Goal: Information Seeking & Learning: Learn about a topic

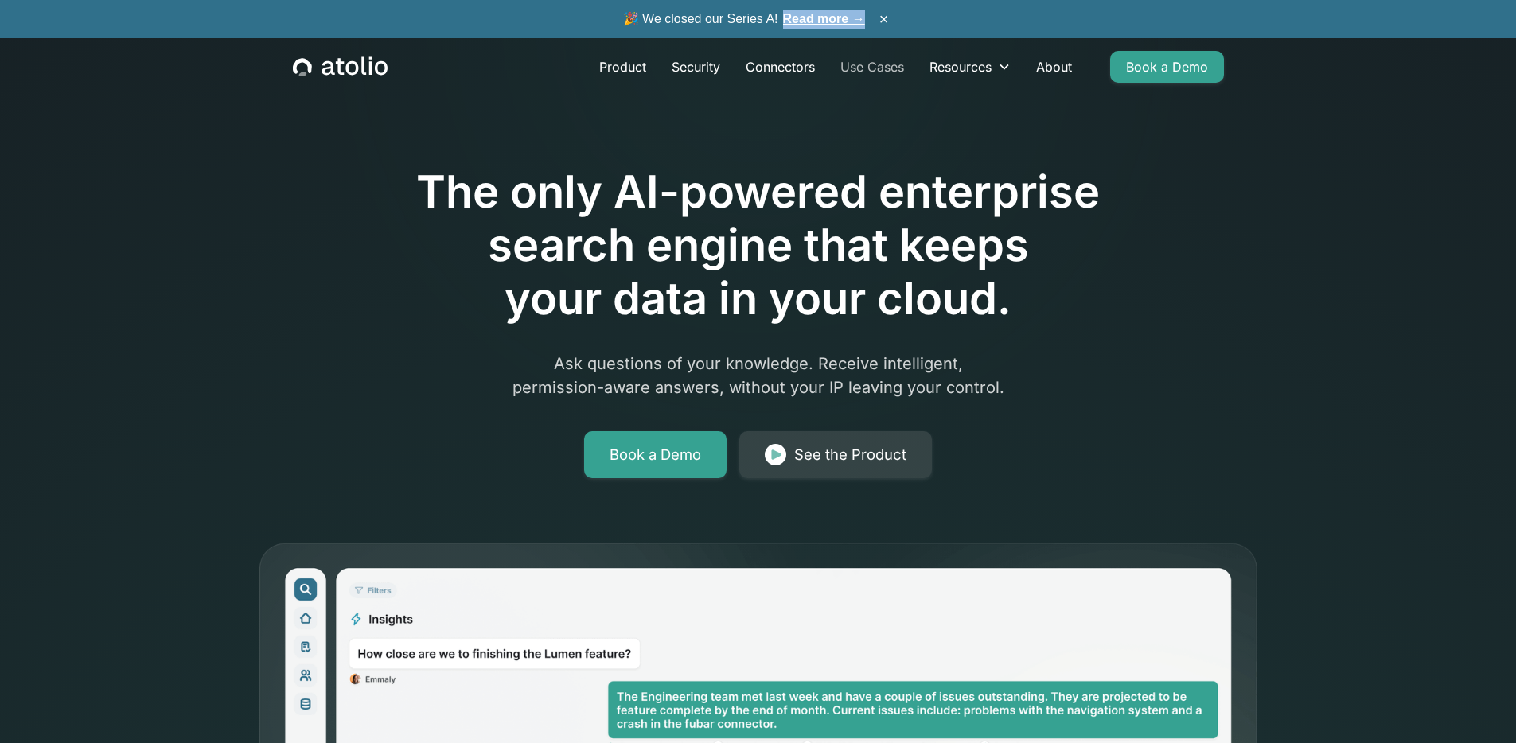
click at [864, 66] on link "Use Cases" at bounding box center [872, 67] width 89 height 32
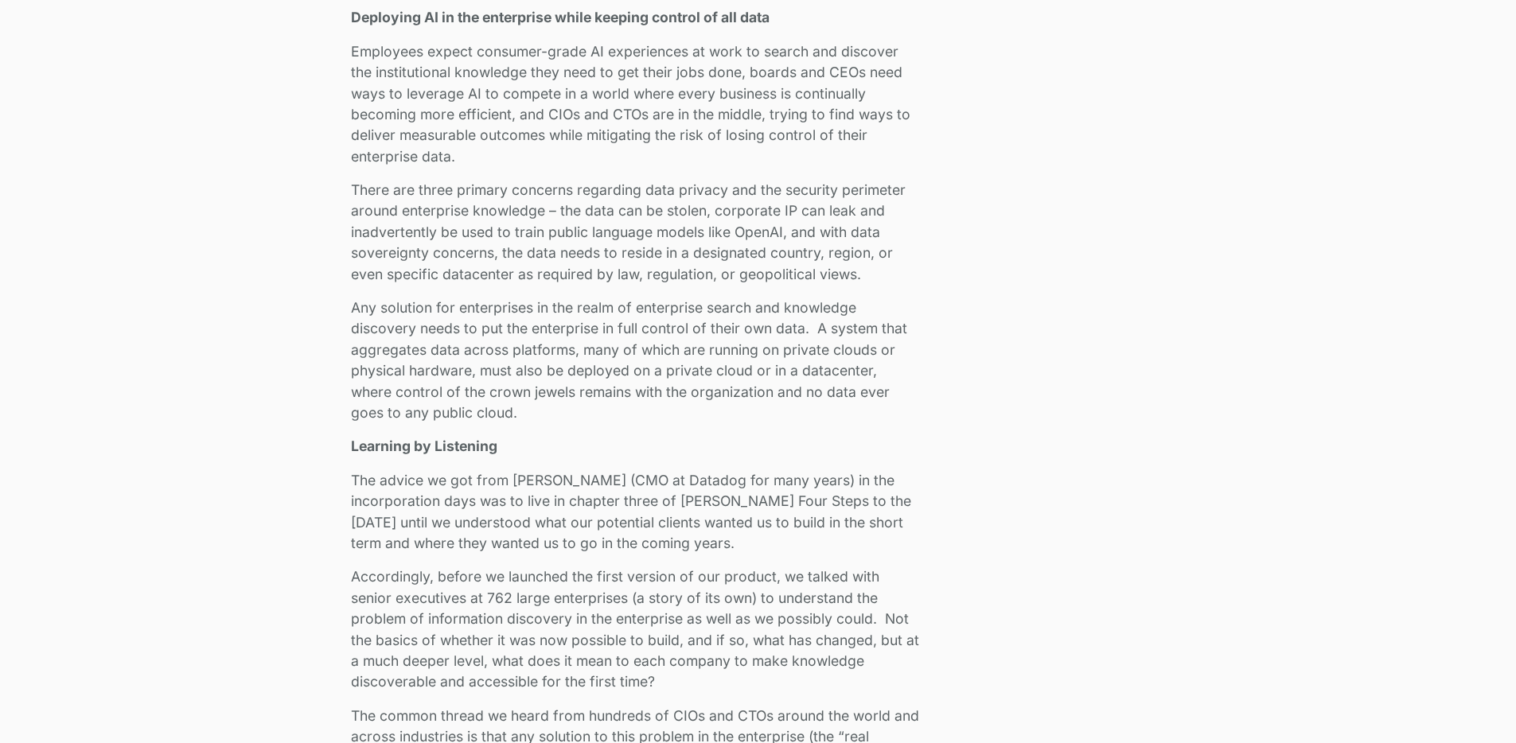
scroll to position [1087, 0]
drag, startPoint x: 657, startPoint y: 502, endPoint x: 410, endPoint y: 519, distance: 248.0
click at [410, 519] on p "The advice we got from Alex Rosemblat (CMO at Datadog for many years) in the in…" at bounding box center [635, 510] width 568 height 84
copy p "teve Blank’s Four Steps to the Epiphany"
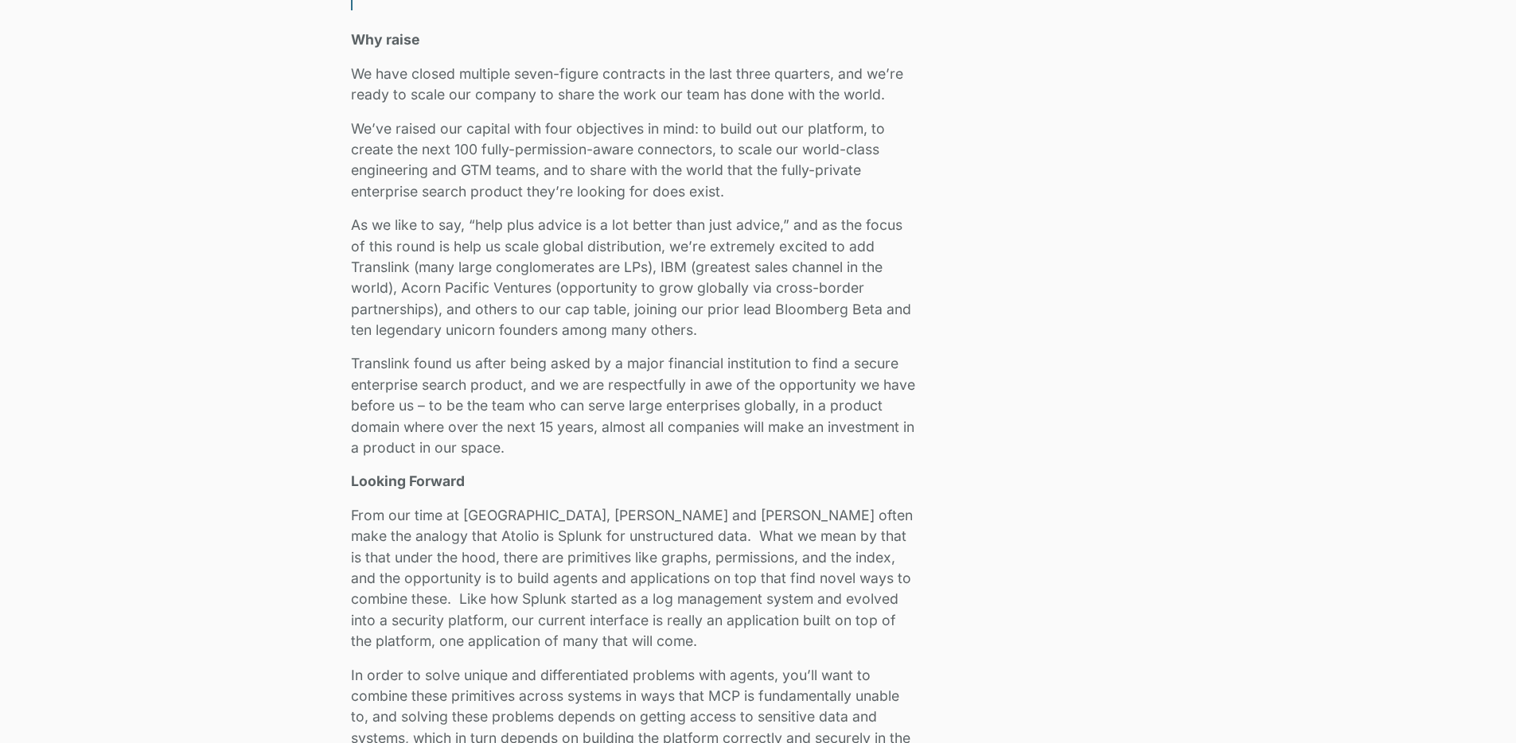
scroll to position [2546, 0]
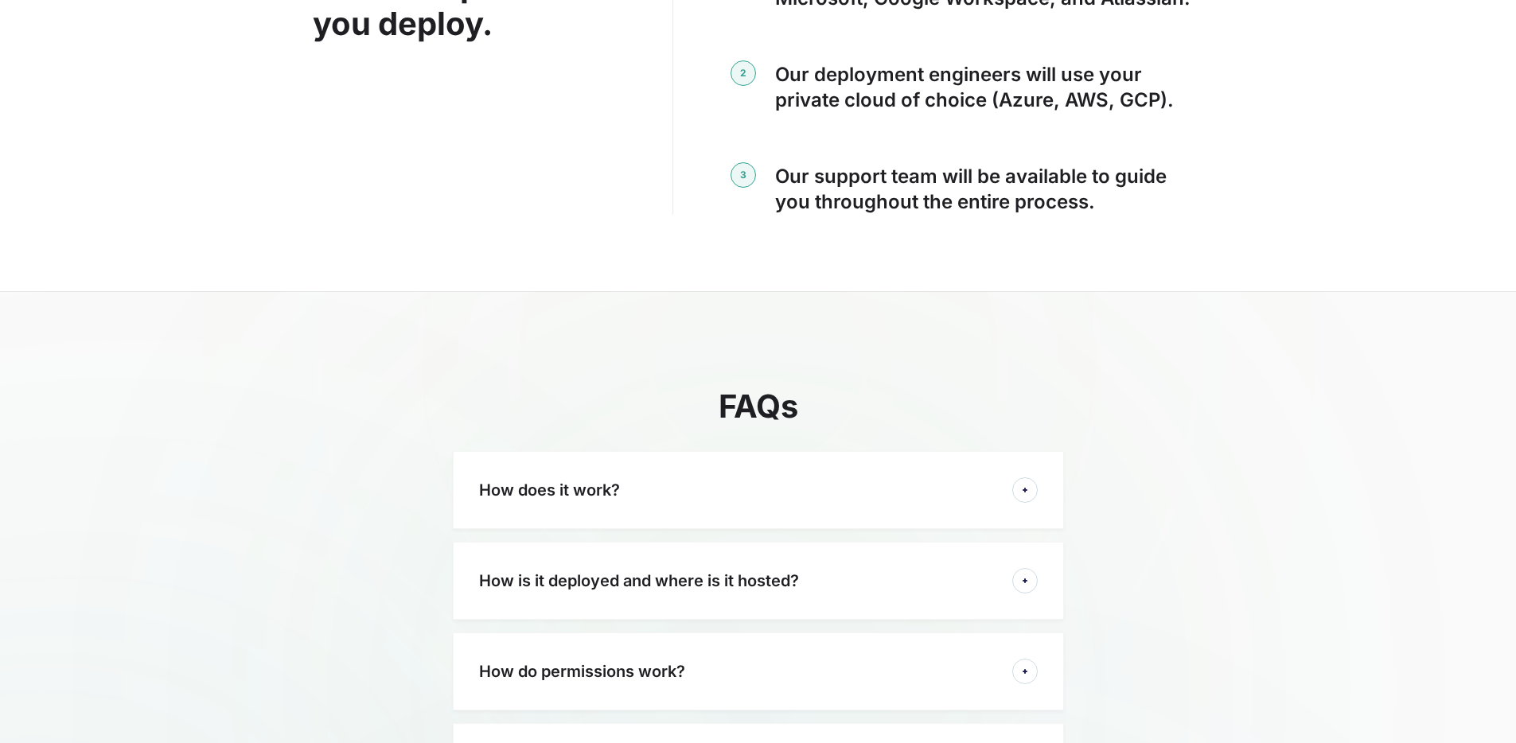
scroll to position [2323, 0]
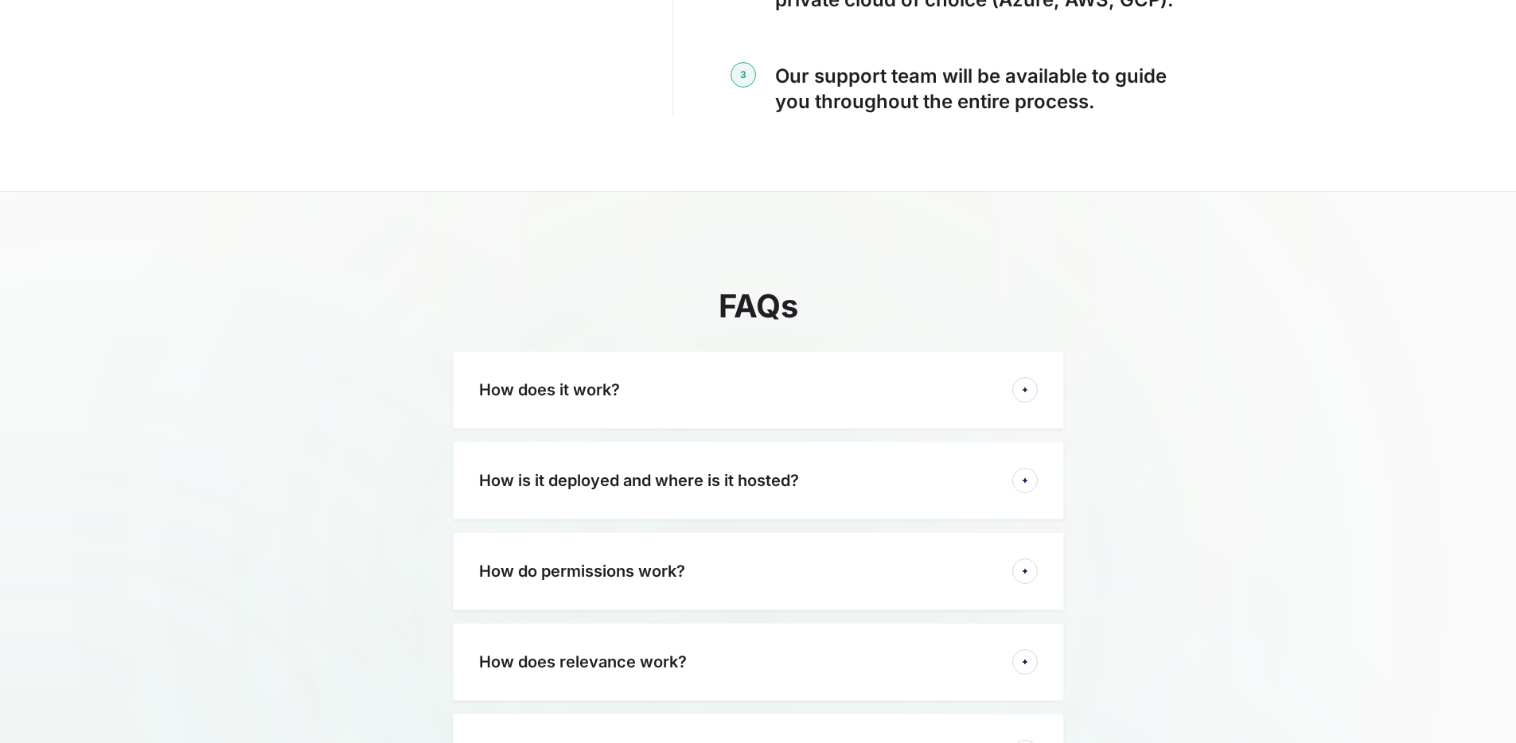
click at [868, 382] on div "How does it work?" at bounding box center [736, 389] width 514 height 19
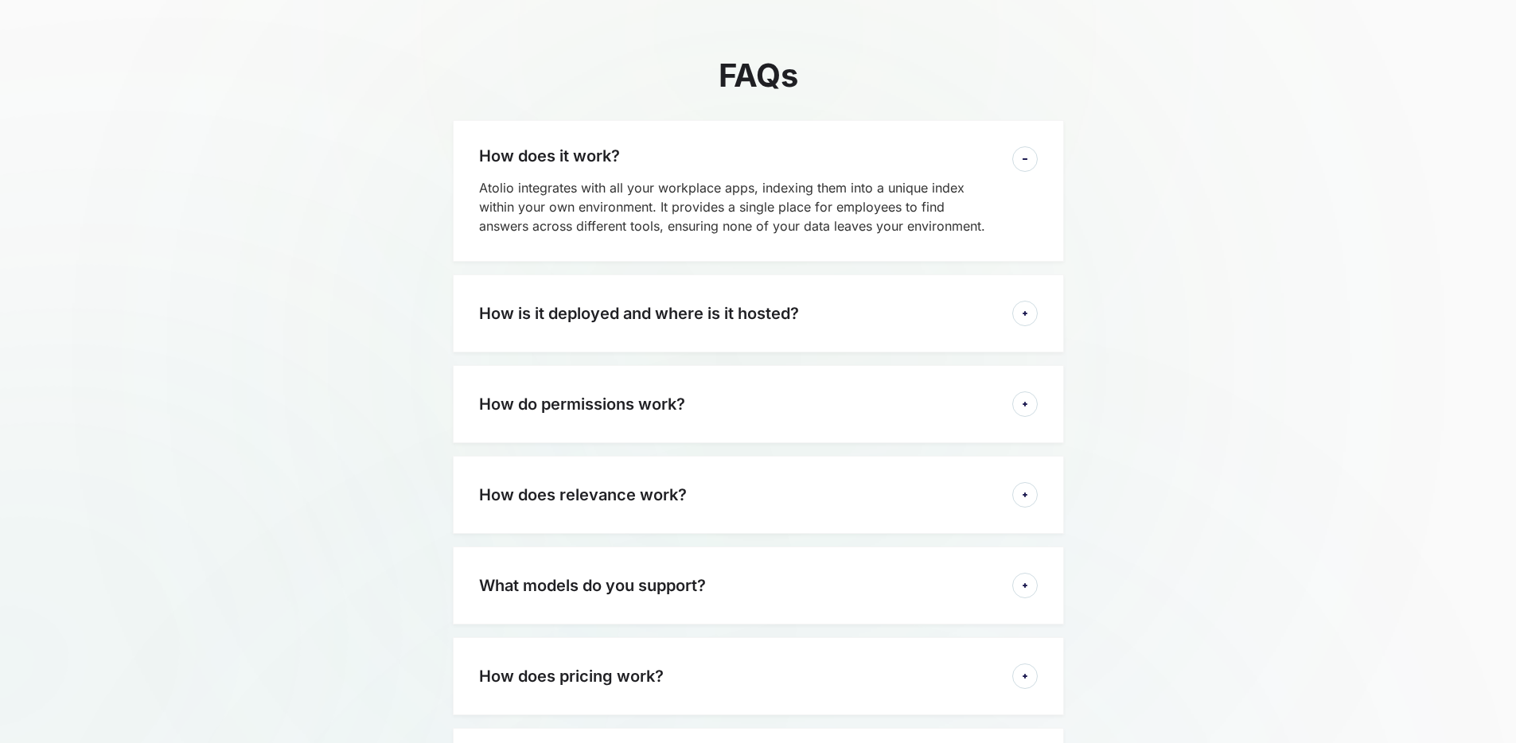
click at [598, 497] on h3 "How does relevance work?" at bounding box center [583, 494] width 208 height 19
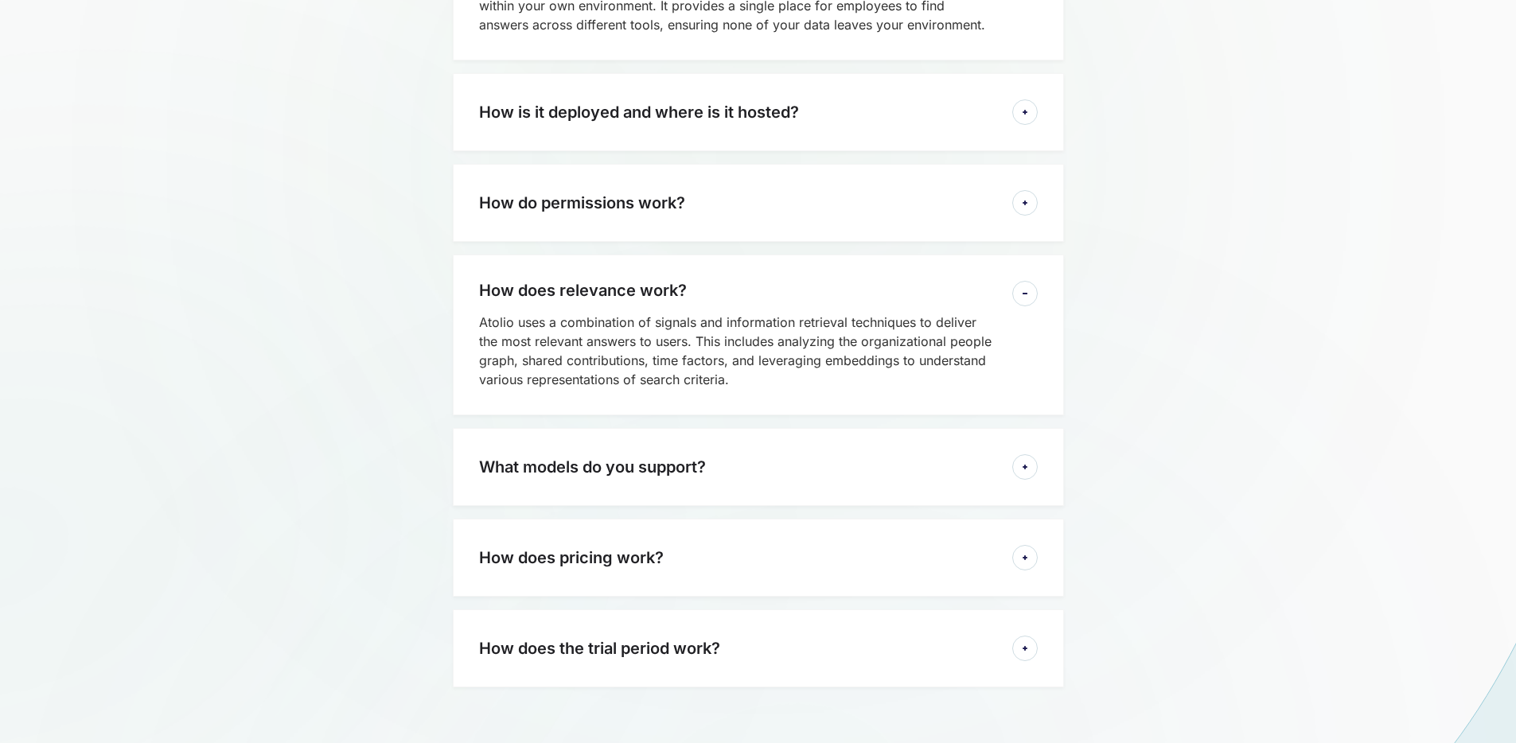
scroll to position [2774, 0]
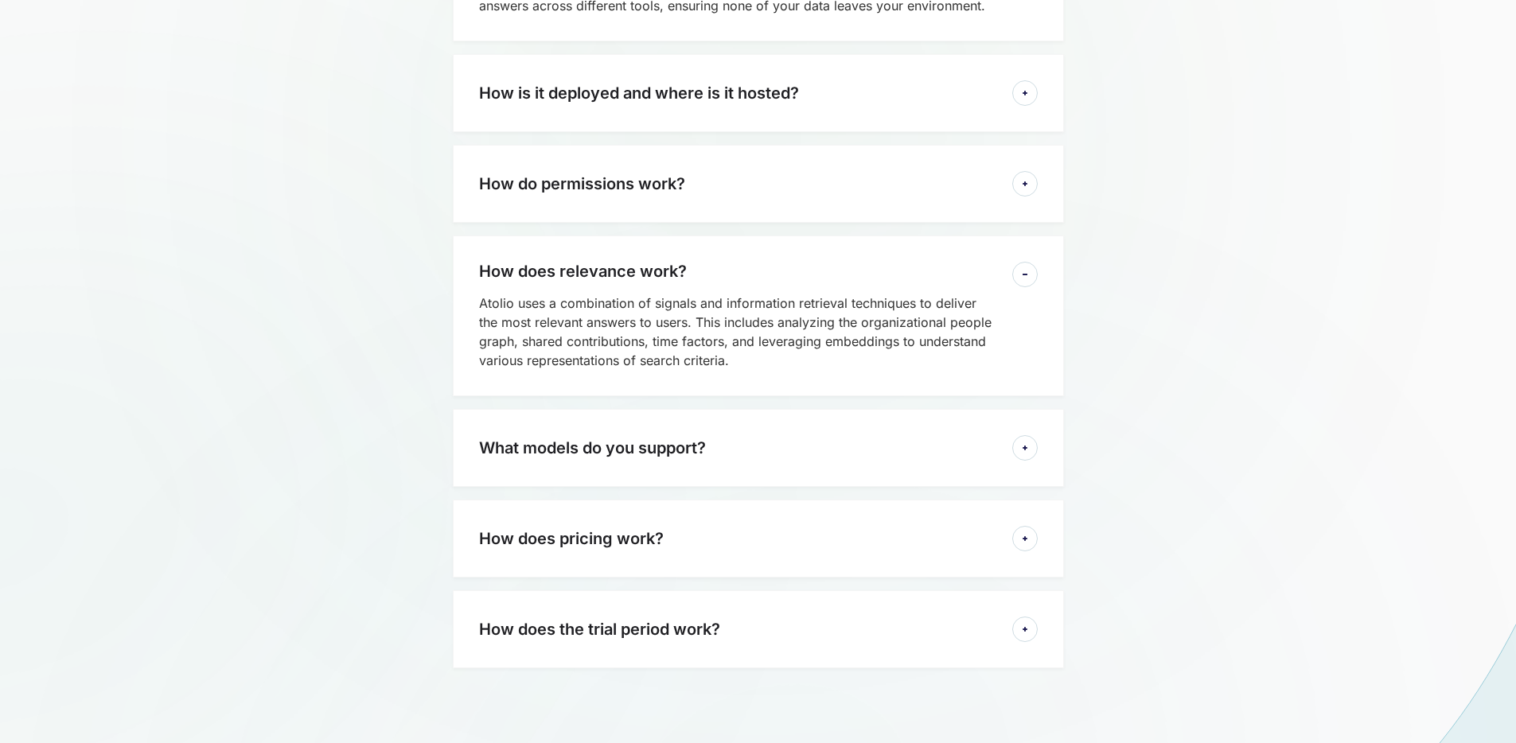
click at [795, 534] on div "How does pricing work?" at bounding box center [736, 538] width 514 height 19
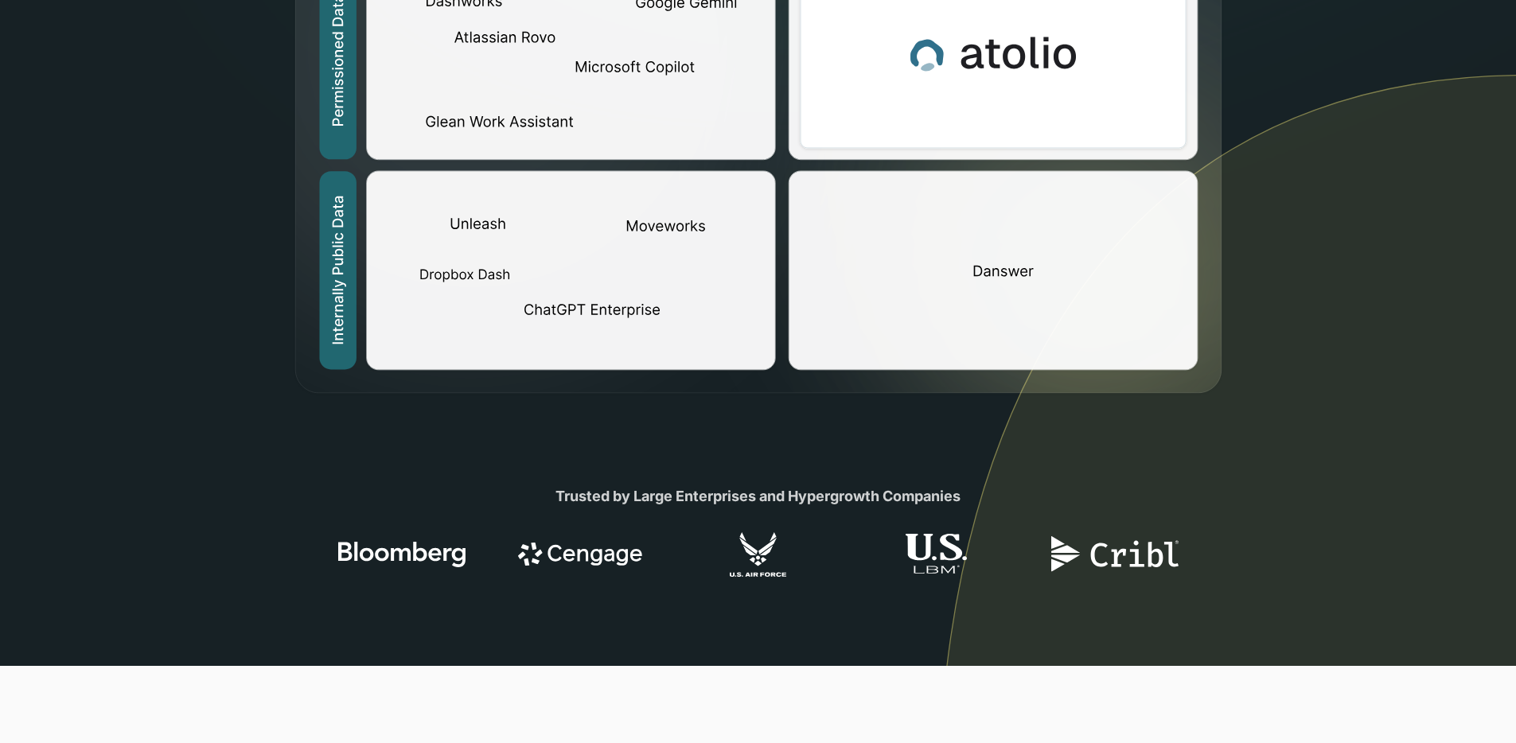
scroll to position [405, 0]
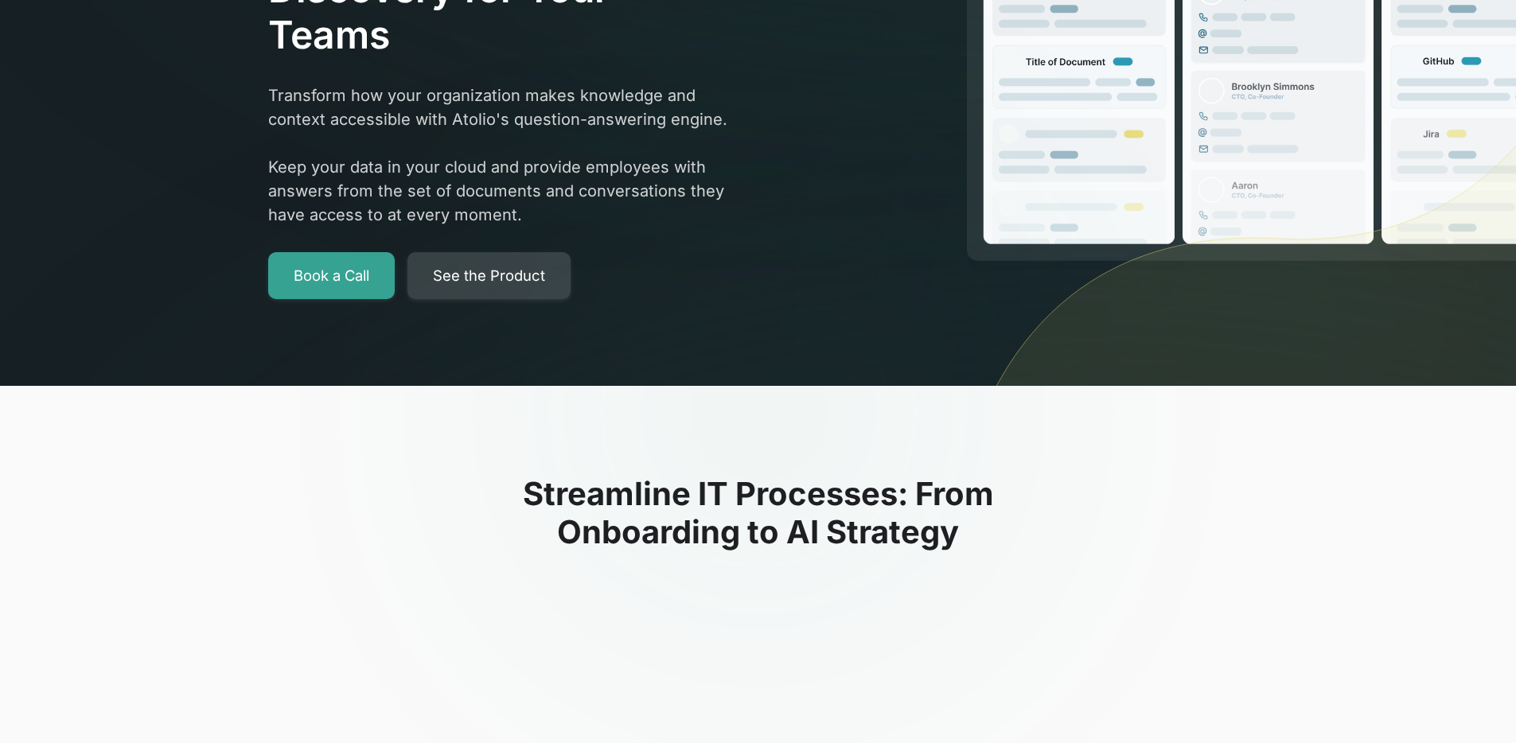
scroll to position [364, 0]
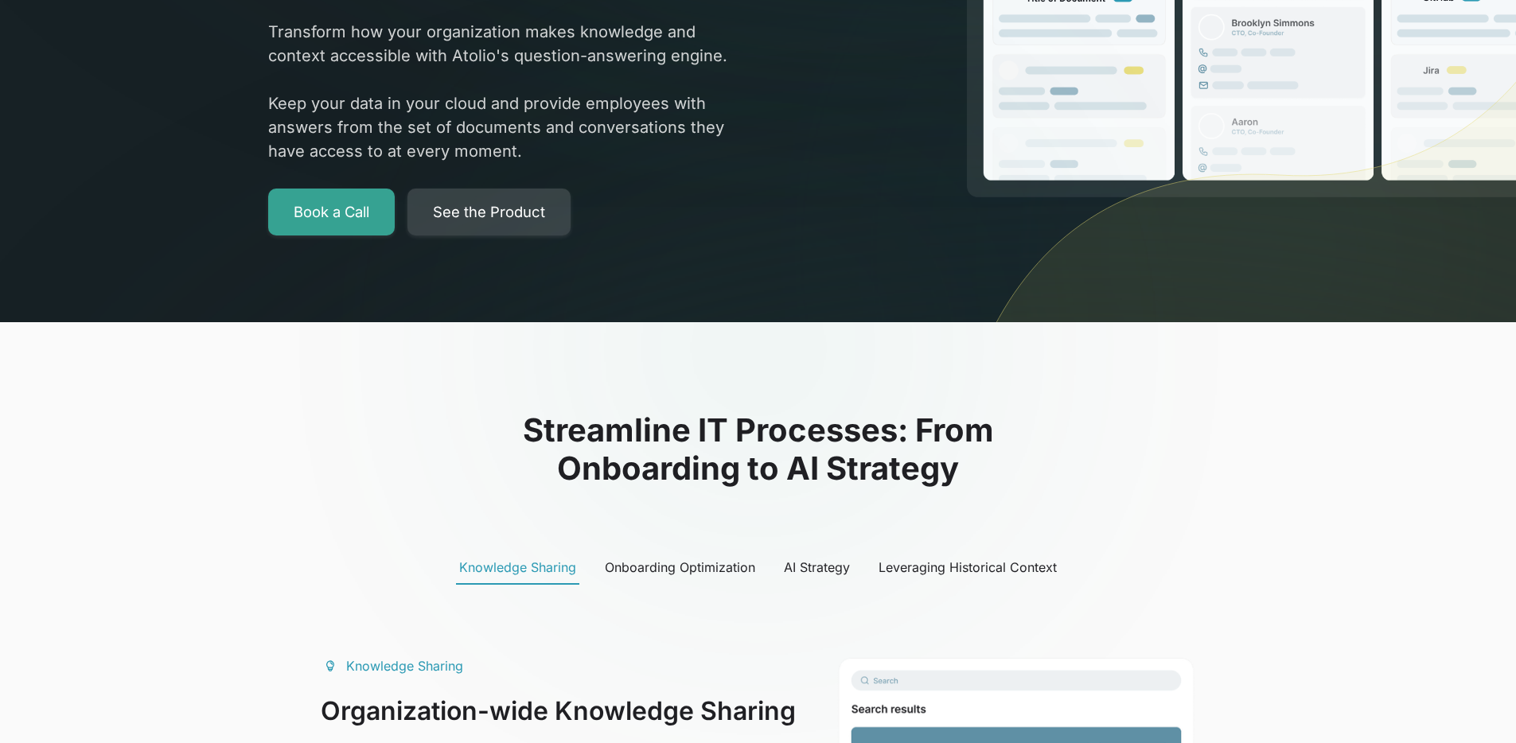
click at [528, 220] on link "See the Product" at bounding box center [488, 213] width 163 height 48
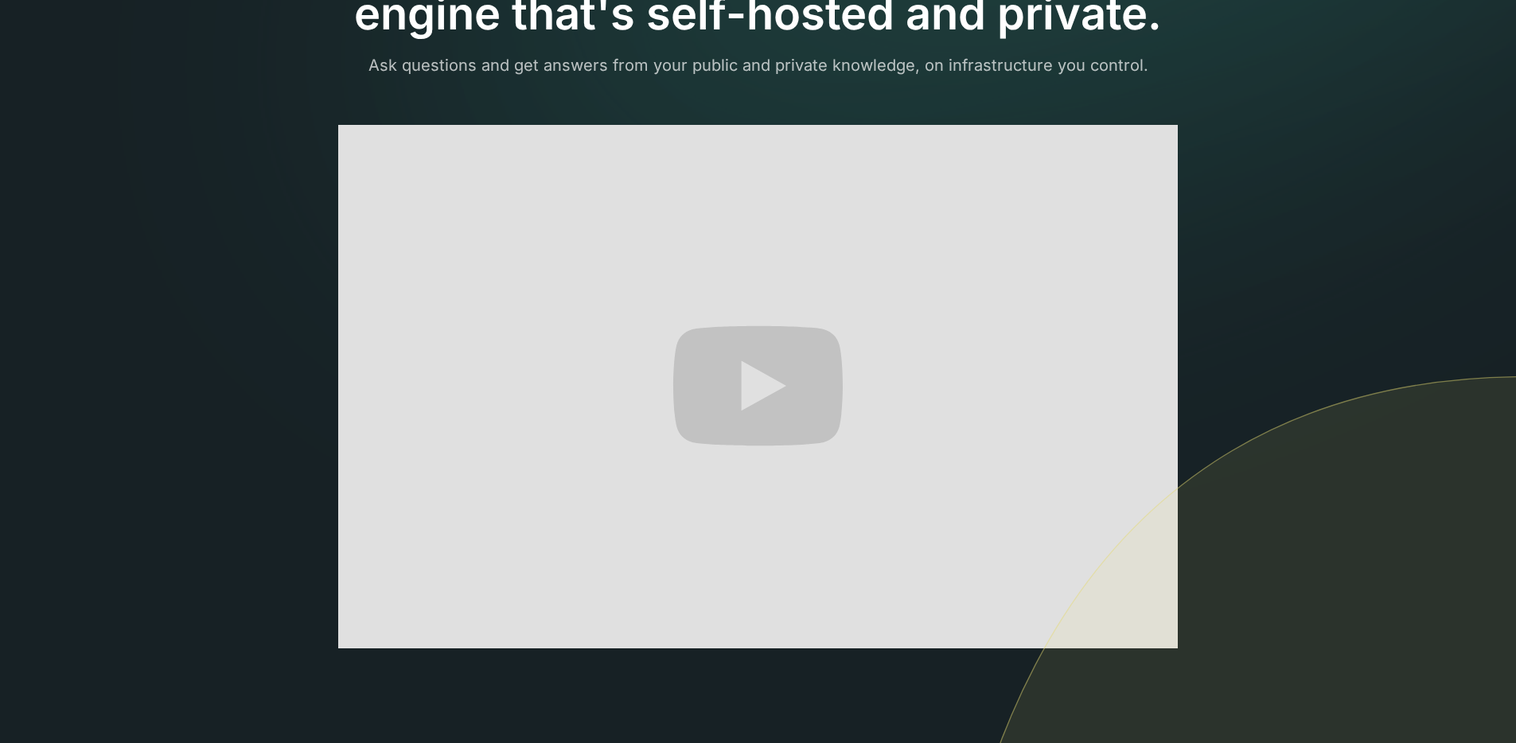
scroll to position [194, 0]
click at [1068, 632] on img at bounding box center [1227, 670] width 578 height 591
click at [1066, 629] on img at bounding box center [1227, 670] width 578 height 591
click at [1247, 540] on img at bounding box center [1227, 670] width 578 height 591
click at [1072, 629] on img at bounding box center [1227, 670] width 578 height 591
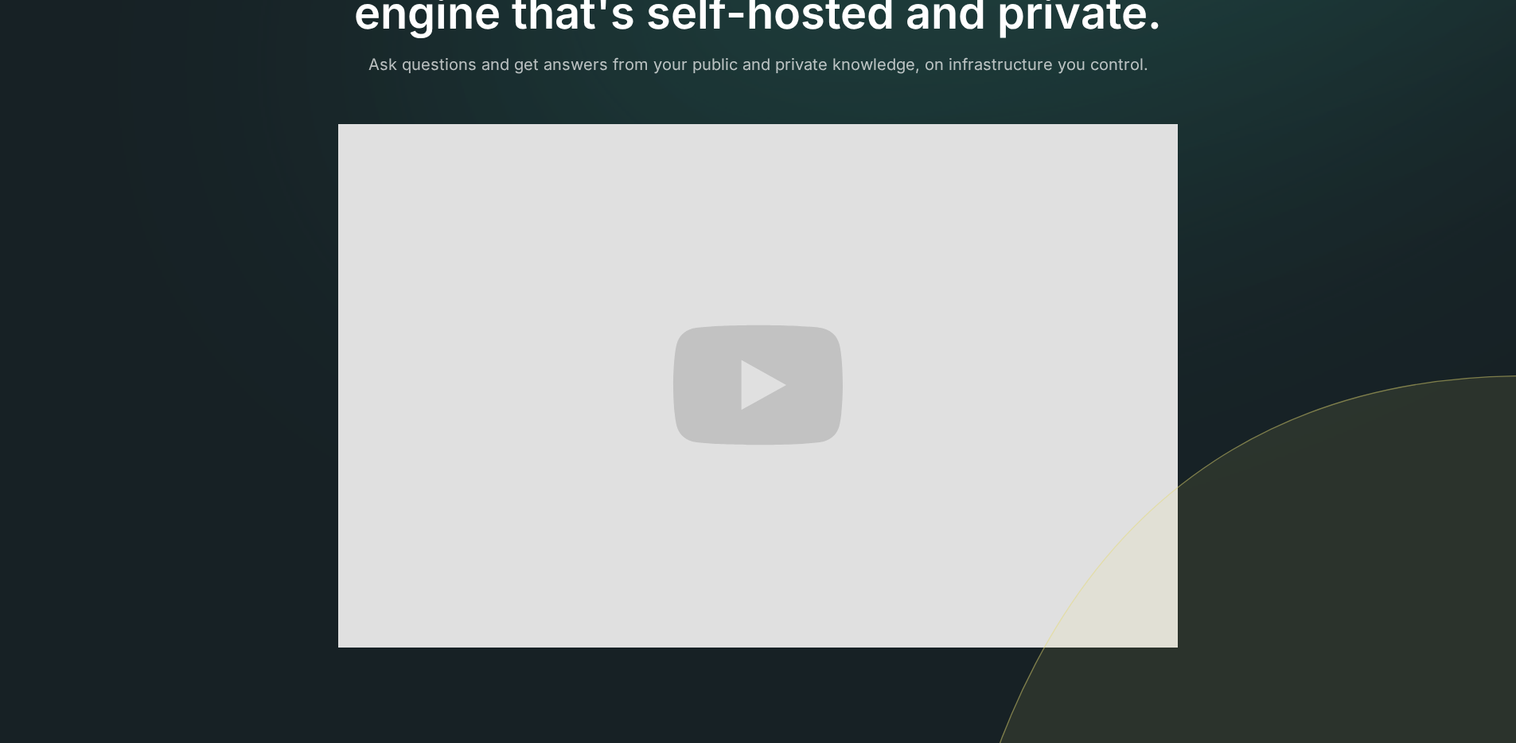
click at [1069, 640] on img at bounding box center [1227, 670] width 578 height 591
click at [1232, 392] on img at bounding box center [1227, 670] width 578 height 591
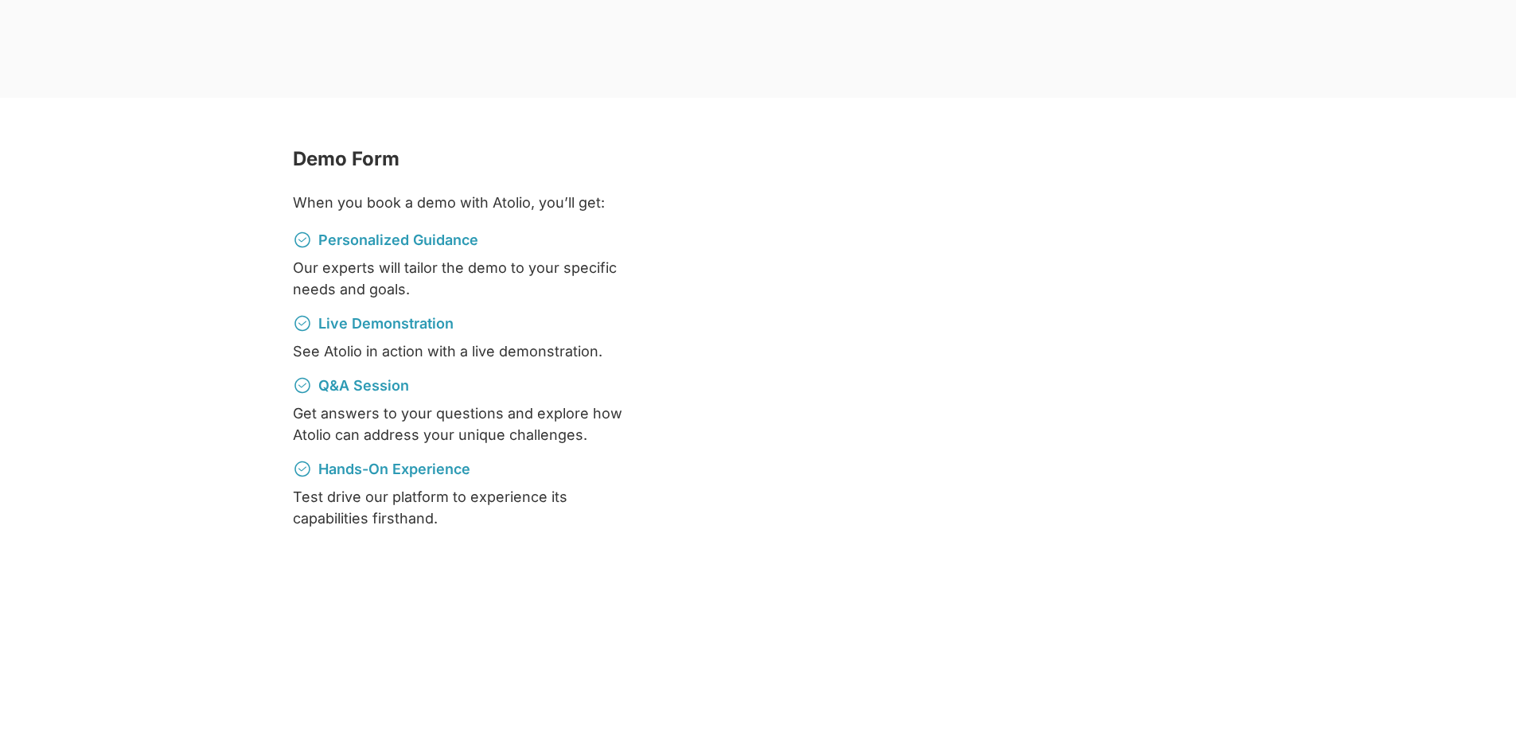
scroll to position [1710, 0]
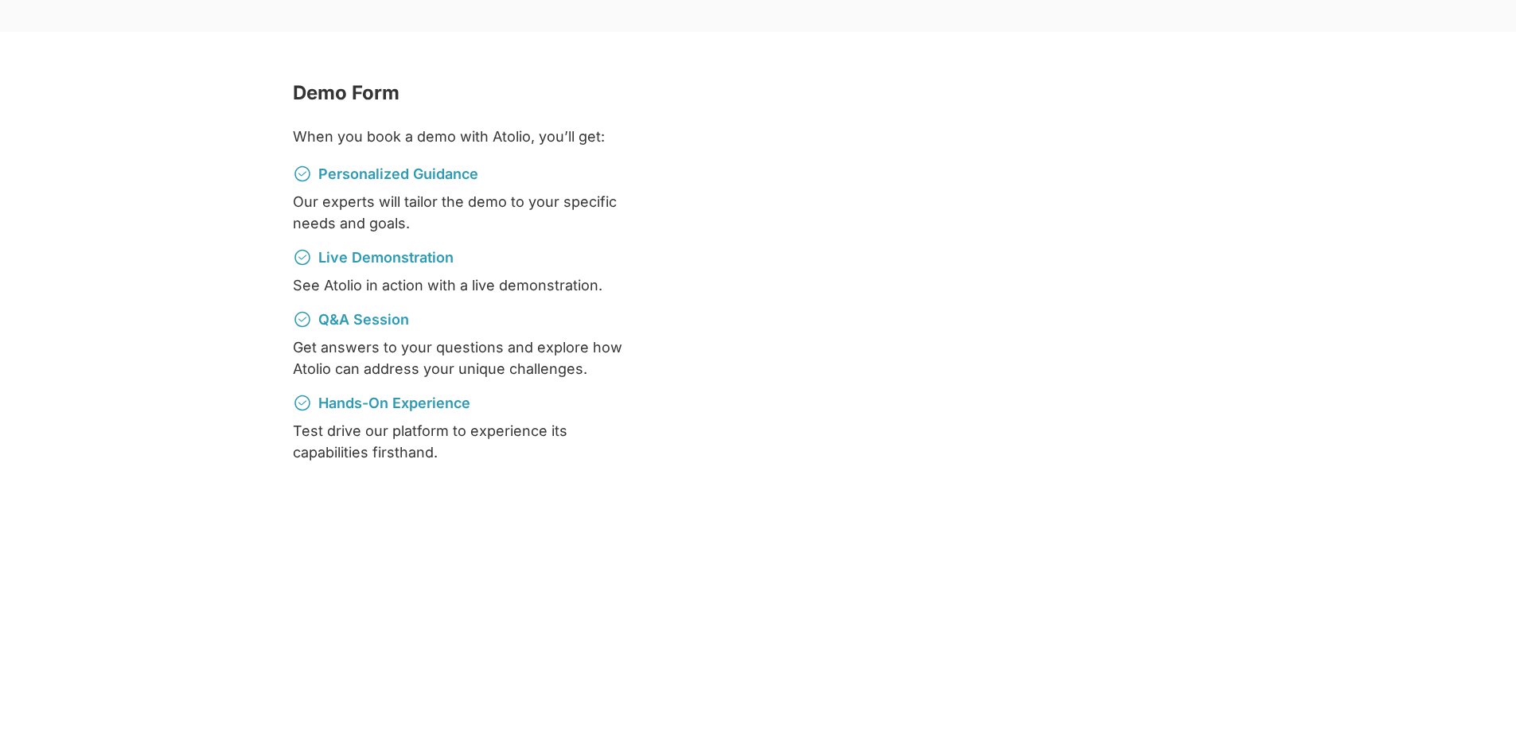
click at [738, 572] on div at bounding box center [957, 497] width 532 height 835
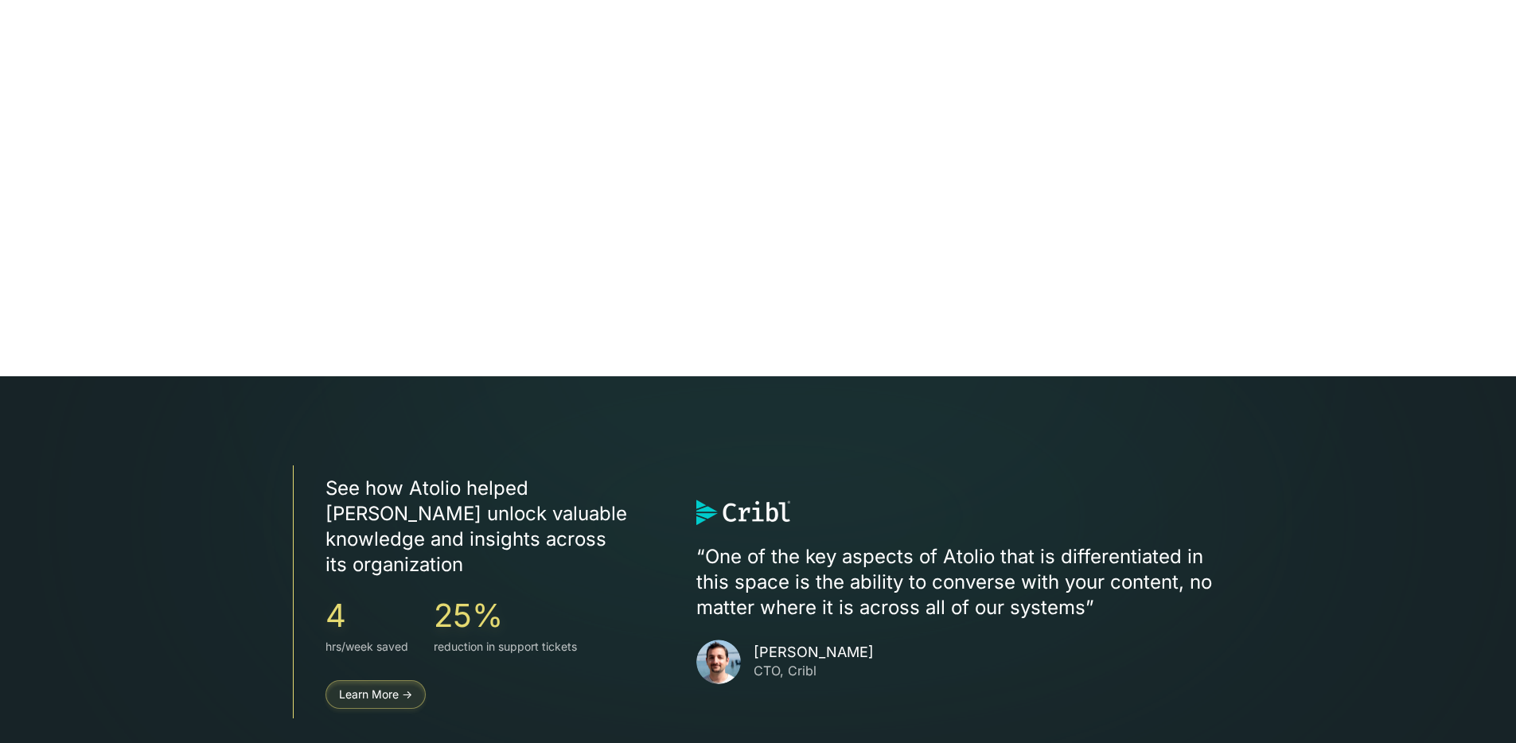
scroll to position [2331, 0]
